Goal: Transaction & Acquisition: Subscribe to service/newsletter

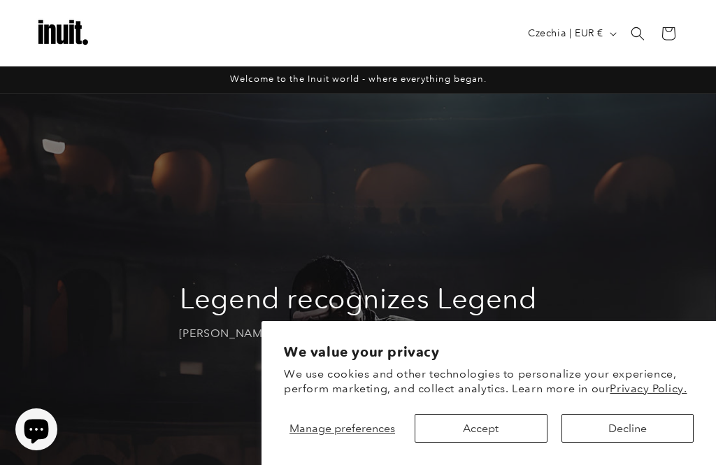
click at [628, 436] on button "Decline" at bounding box center [627, 428] width 132 height 29
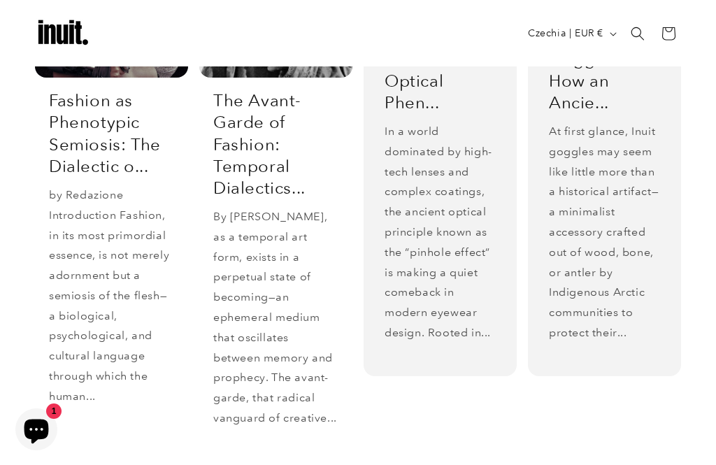
scroll to position [2429, 0]
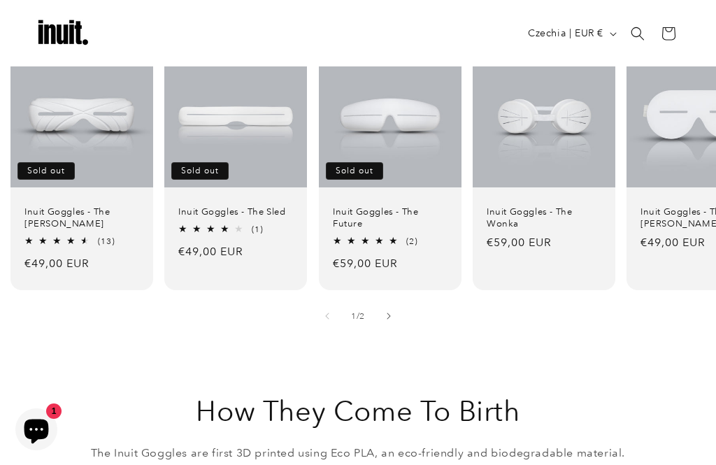
scroll to position [940, 0]
click at [50, 208] on link "Inuit Goggles - The [PERSON_NAME]" at bounding box center [81, 220] width 115 height 24
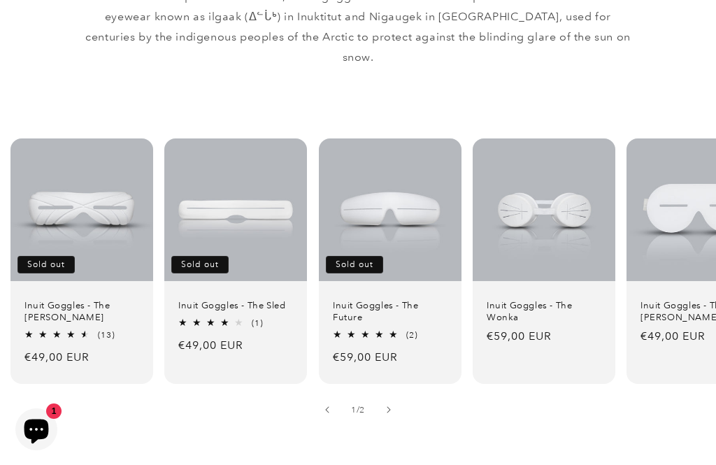
scroll to position [0, 0]
click at [208, 300] on link "Inuit Goggles - The Sled" at bounding box center [235, 306] width 115 height 12
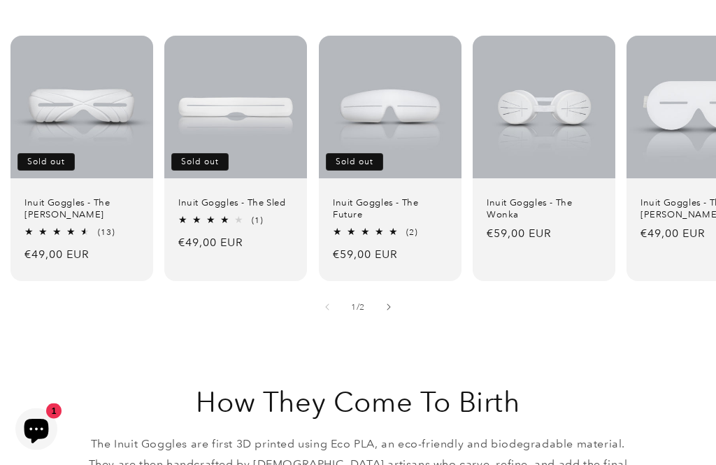
scroll to position [951, 0]
click at [395, 292] on button "Slide right" at bounding box center [388, 307] width 31 height 31
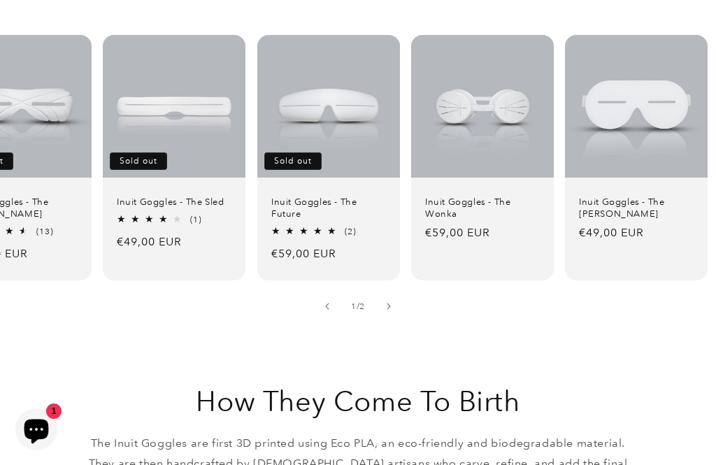
scroll to position [0, 64]
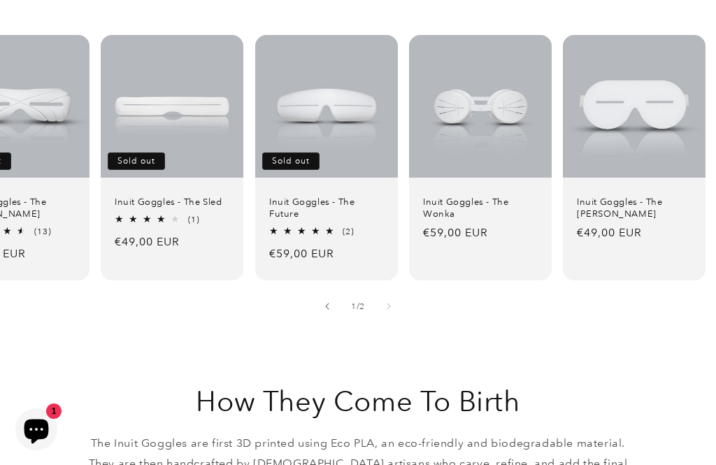
click at [136, 196] on link "Inuit Goggles - The Sled" at bounding box center [172, 202] width 115 height 12
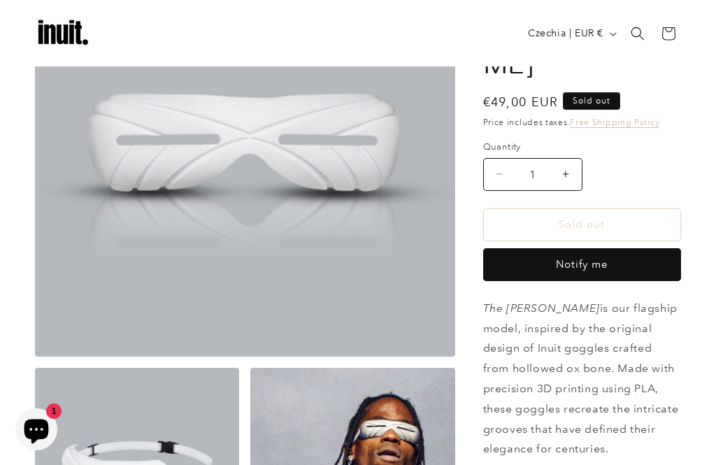
scroll to position [138, 0]
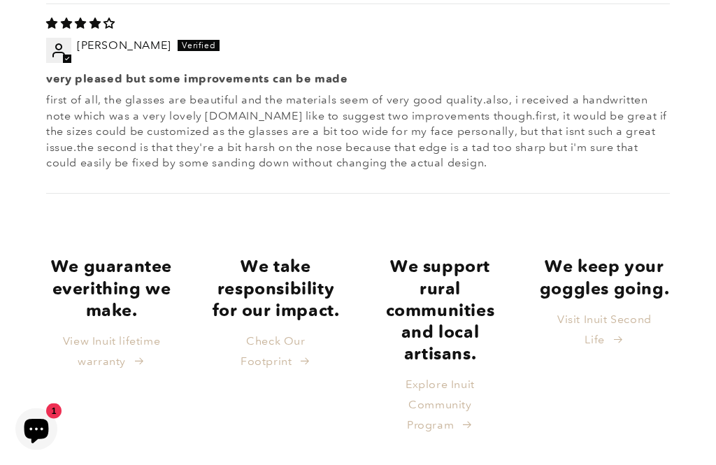
scroll to position [1985, 0]
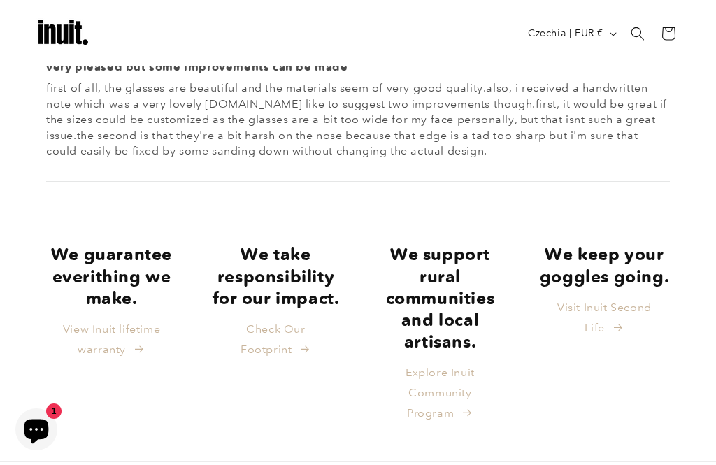
click at [626, 244] on strong "We keep your goggles going." at bounding box center [604, 265] width 129 height 42
click at [628, 298] on link "Visit Inuit Second Life" at bounding box center [604, 318] width 132 height 41
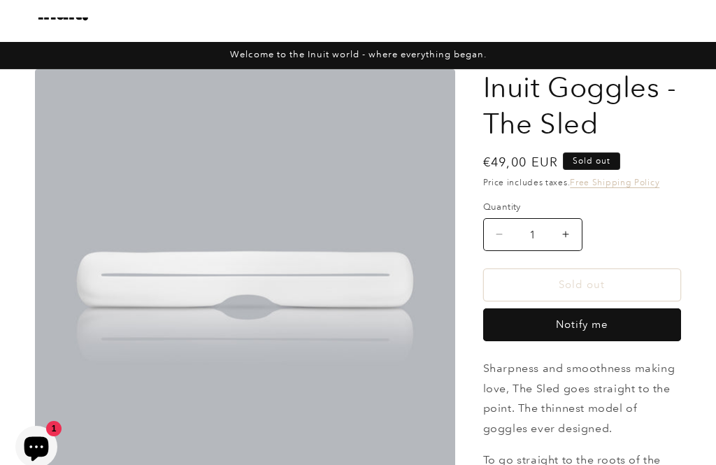
scroll to position [0, 0]
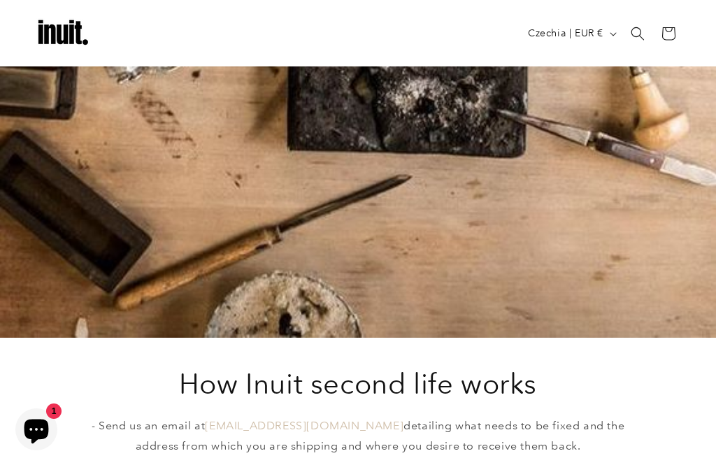
scroll to position [822, 0]
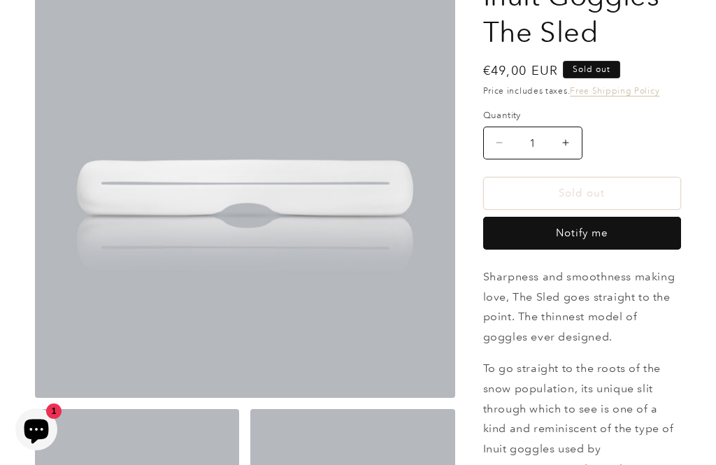
scroll to position [115, 0]
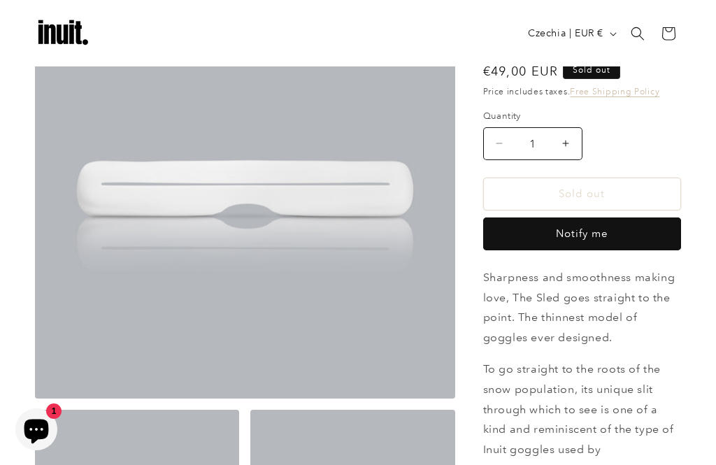
click at [619, 232] on button "Notify me" at bounding box center [582, 233] width 198 height 33
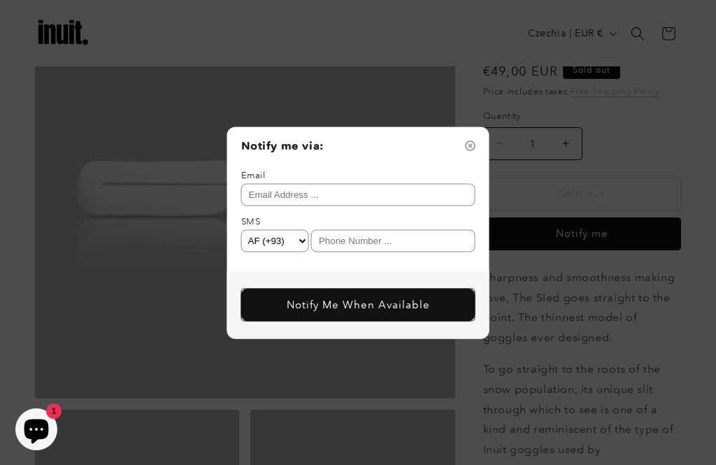
select select "CZ"
click at [398, 206] on input "text" at bounding box center [358, 194] width 234 height 22
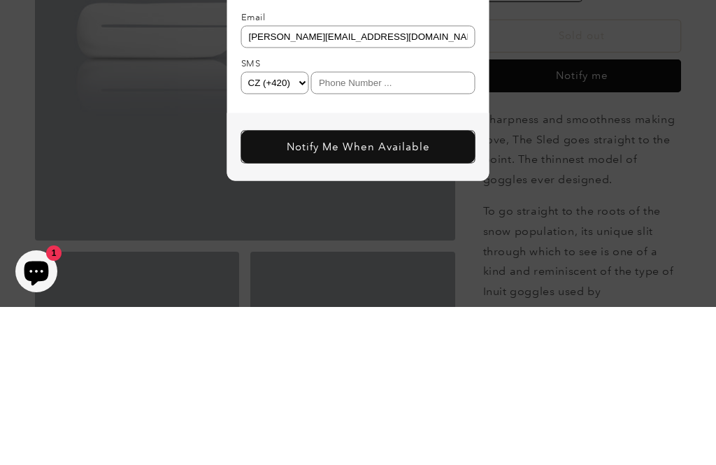
type input "[PERSON_NAME][EMAIL_ADDRESS][DOMAIN_NAME]"
click at [393, 288] on button "Notify Me When Available" at bounding box center [358, 304] width 234 height 33
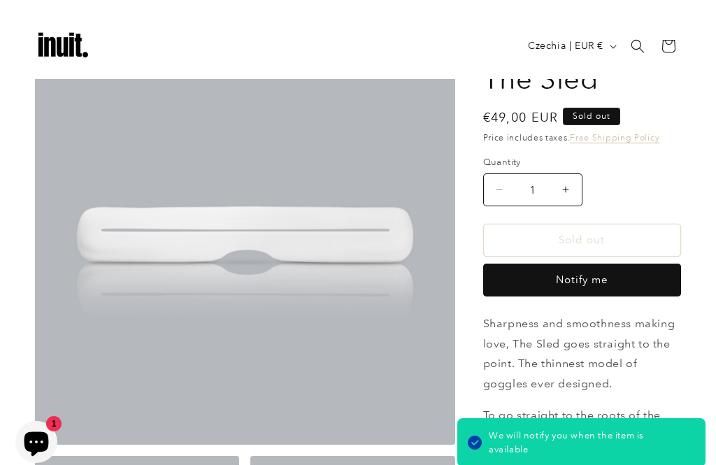
scroll to position [0, 0]
